Goal: Navigation & Orientation: Find specific page/section

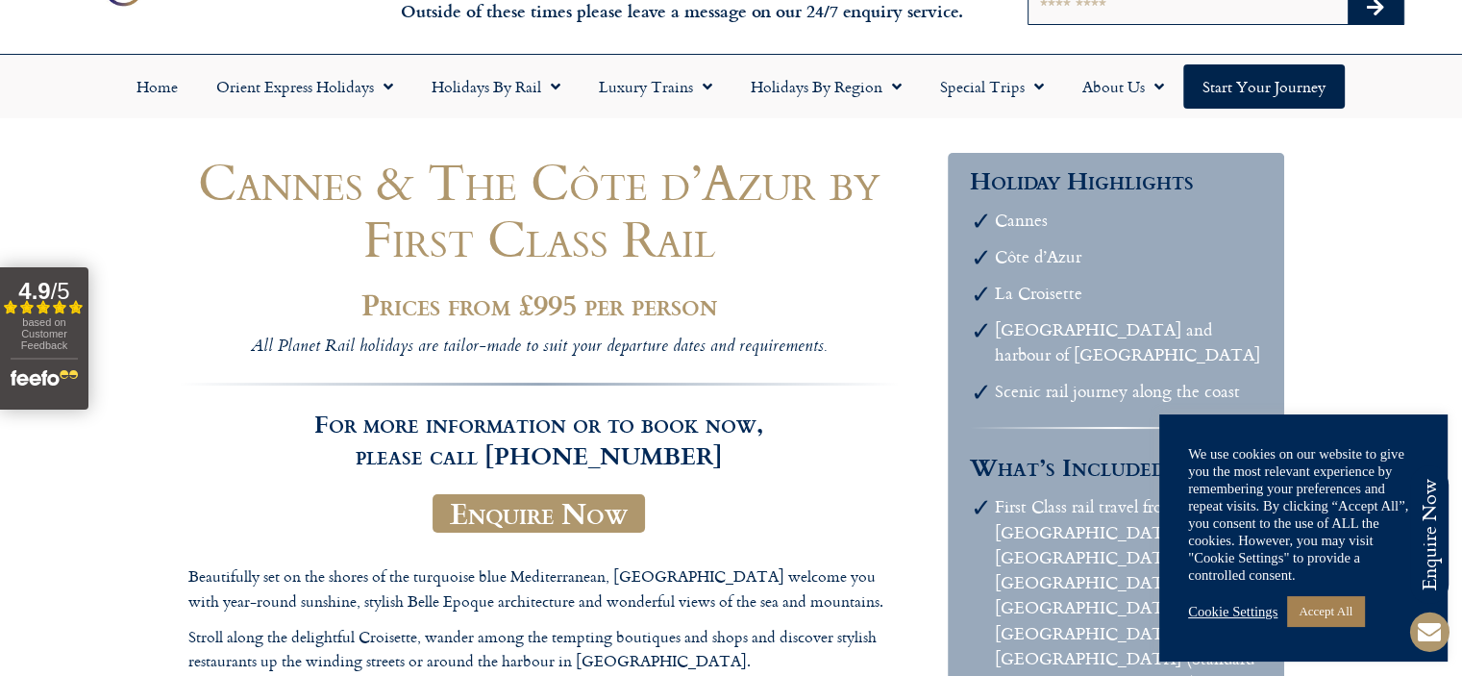
scroll to position [128, 0]
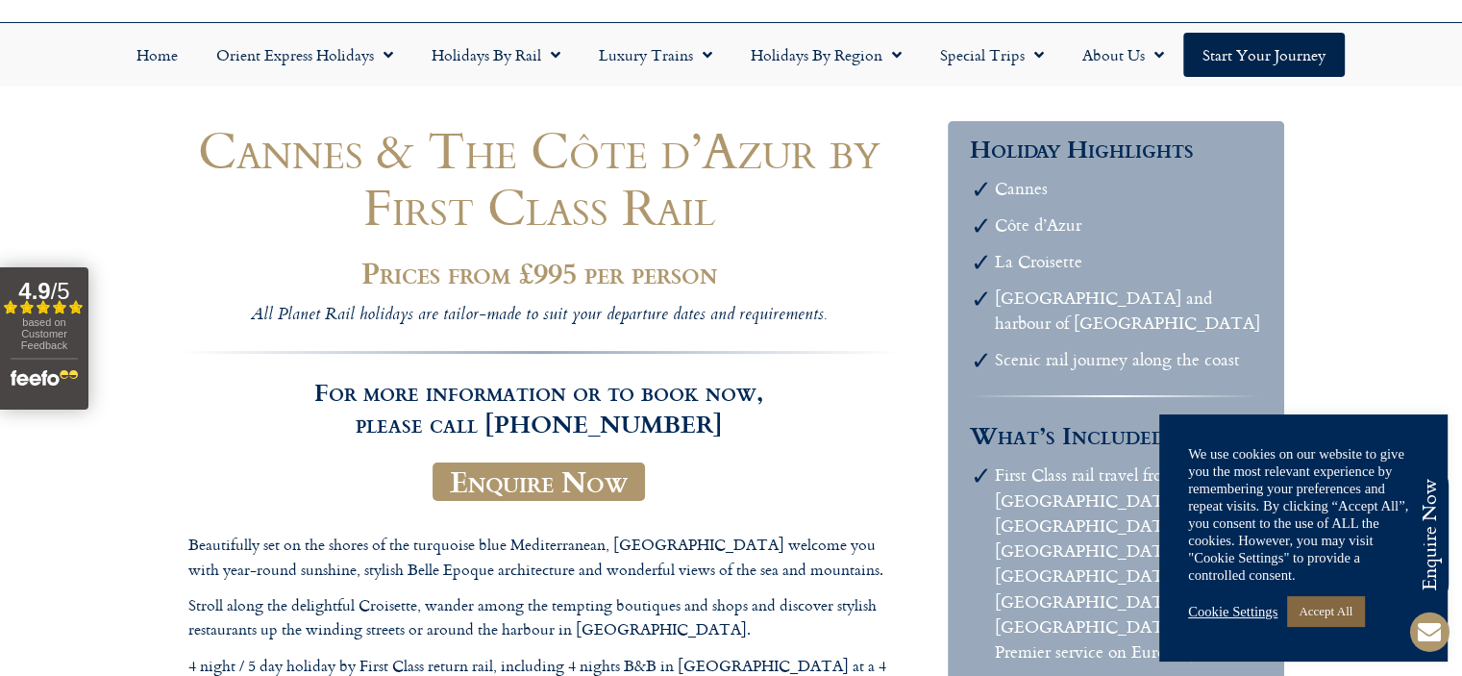
click at [1349, 603] on link "Accept All" at bounding box center [1325, 611] width 77 height 30
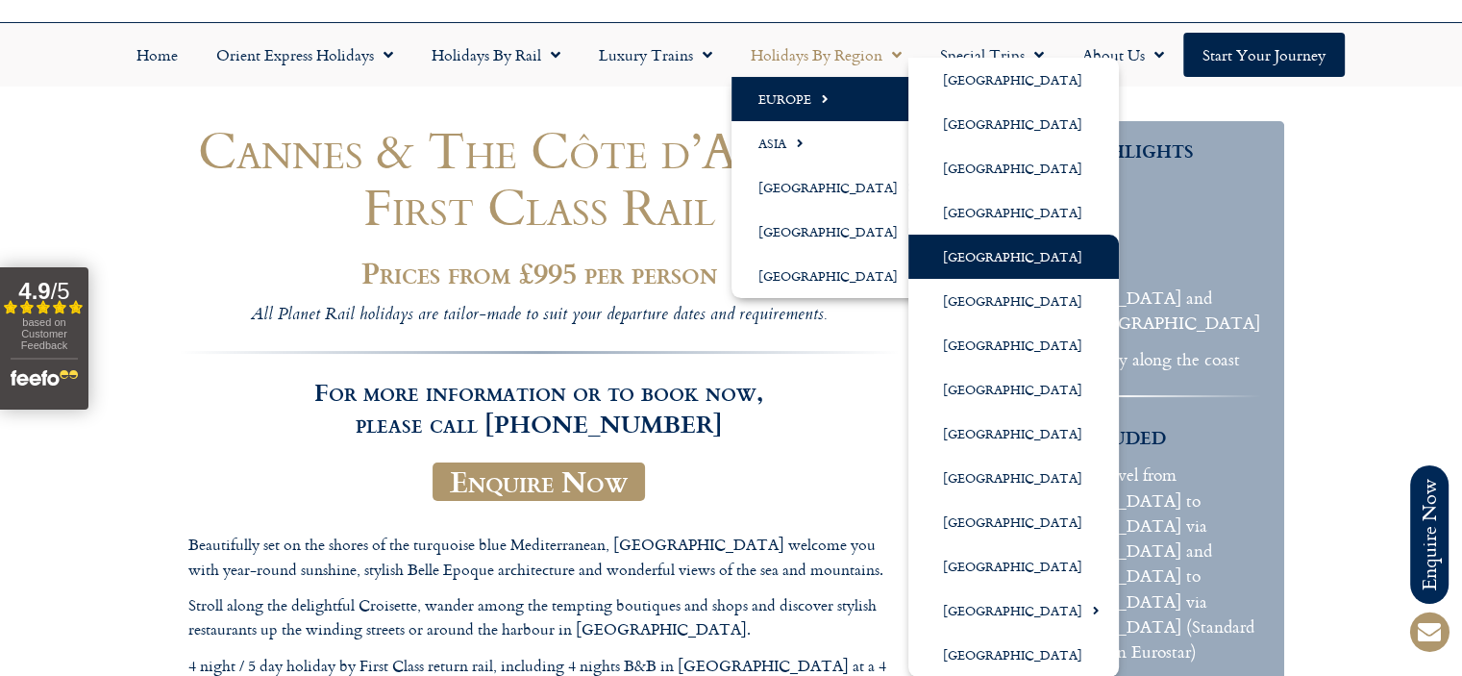
click at [955, 257] on link "[GEOGRAPHIC_DATA]" at bounding box center [1013, 256] width 210 height 44
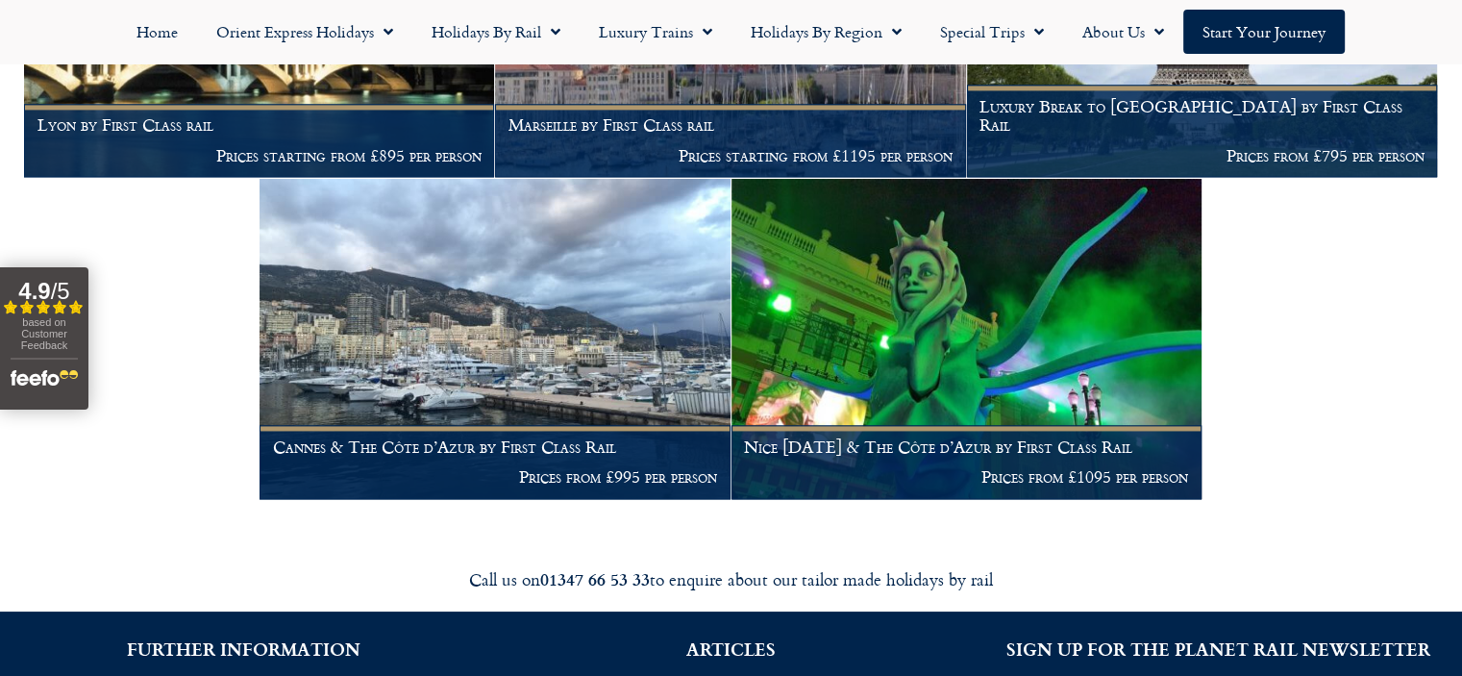
scroll to position [2818, 0]
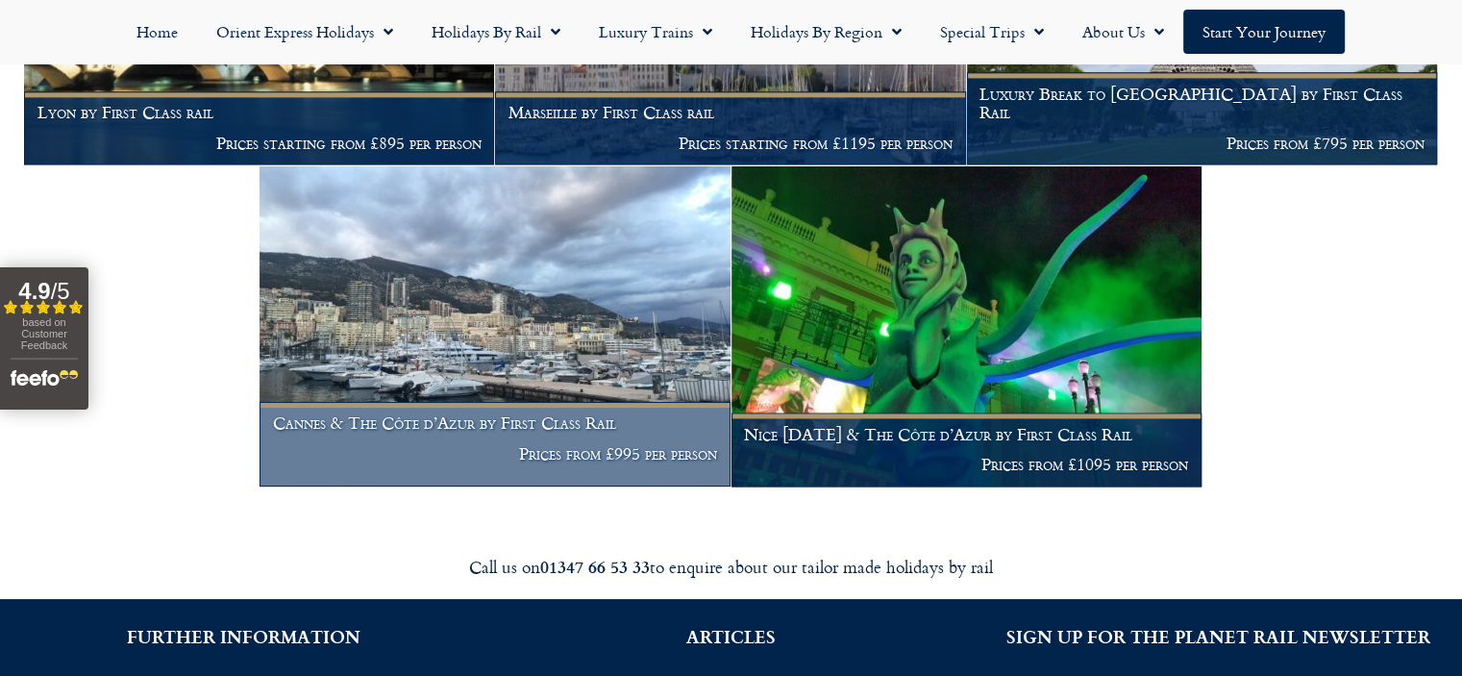
click at [536, 309] on img at bounding box center [494, 326] width 470 height 320
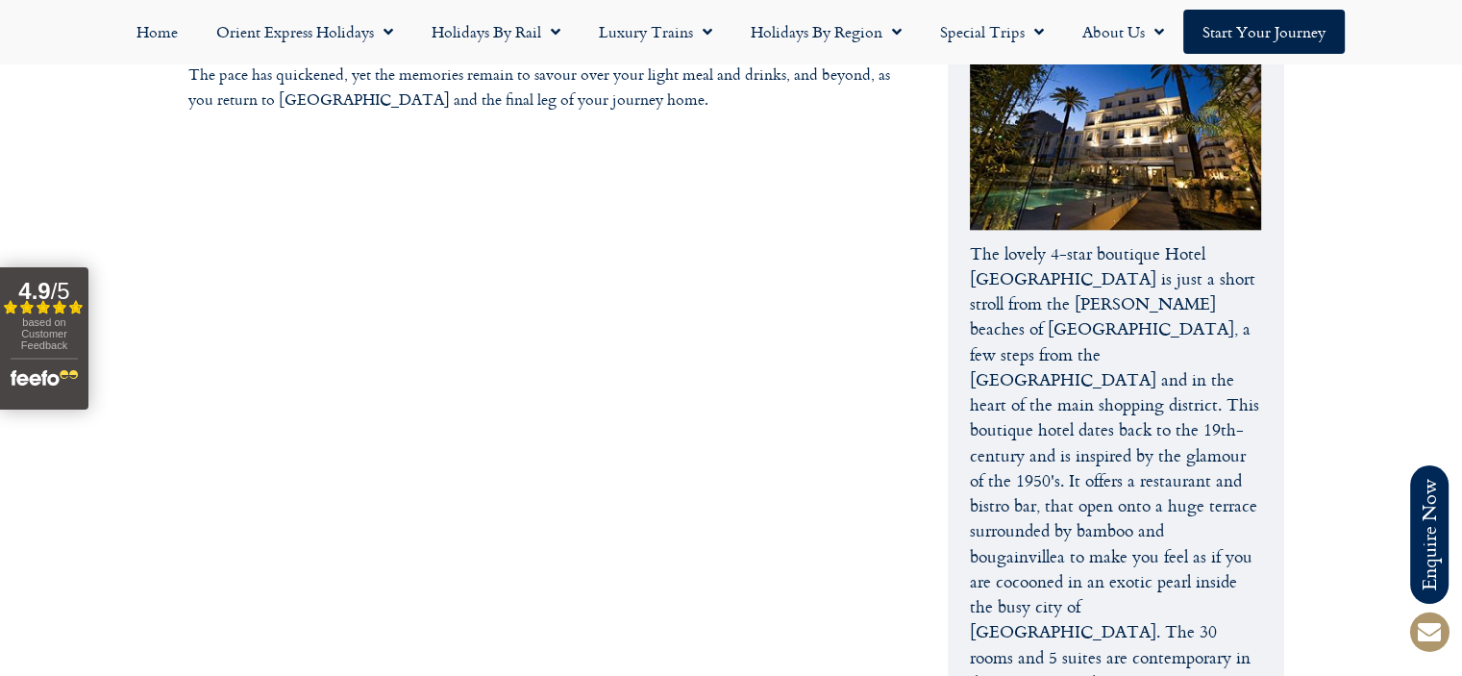
scroll to position [1793, 0]
